Goal: Task Accomplishment & Management: Manage account settings

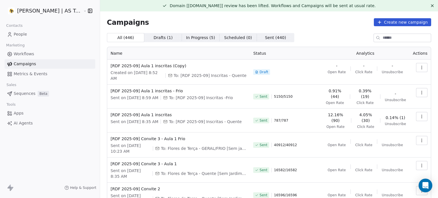
click at [419, 65] on icon "button" at bounding box center [421, 67] width 5 height 5
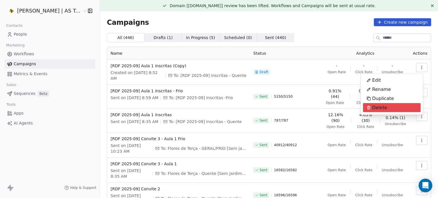
drag, startPoint x: 390, startPoint y: 110, endPoint x: 370, endPoint y: 115, distance: 21.2
click at [390, 109] on div "Delete" at bounding box center [392, 107] width 58 height 9
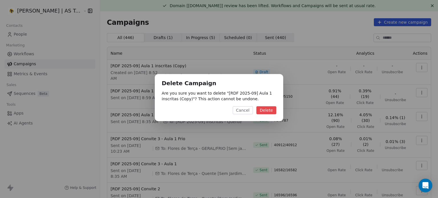
click at [267, 108] on button "Delete" at bounding box center [266, 110] width 20 height 8
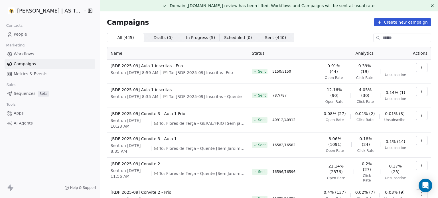
click at [430, 6] on icon at bounding box center [432, 5] width 5 height 5
